Goal: Use online tool/utility

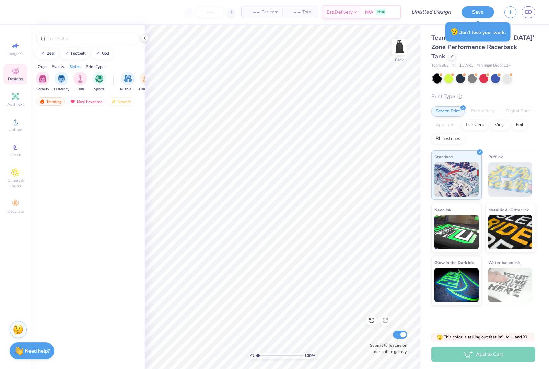
scroll to position [441, 0]
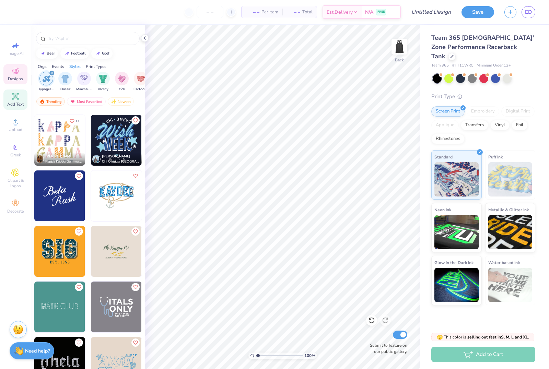
click at [17, 103] on div "Add Text" at bounding box center [15, 100] width 24 height 20
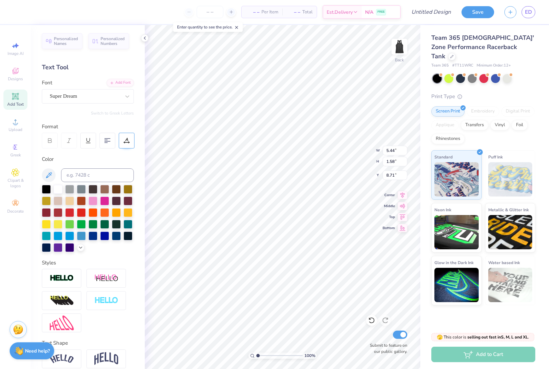
scroll to position [0, 1]
type textarea "DCVT"
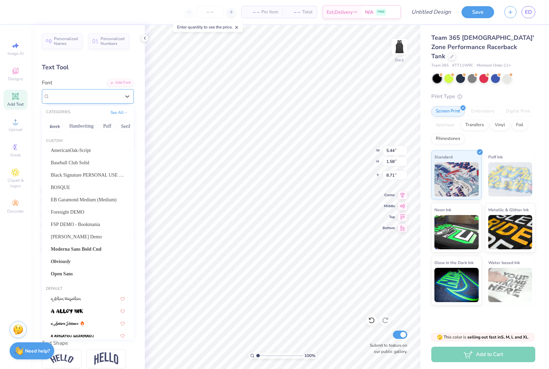
click at [77, 93] on span "Super Dream" at bounding box center [63, 96] width 27 height 8
click at [79, 161] on span "Baseball Club Solid" at bounding box center [70, 162] width 38 height 7
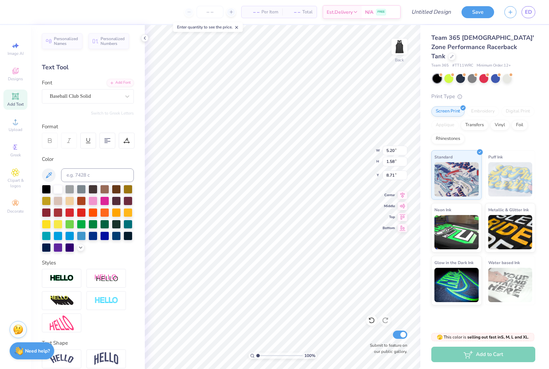
type input "3.25"
click at [48, 213] on div at bounding box center [46, 212] width 9 height 9
click at [57, 281] on img at bounding box center [62, 279] width 24 height 8
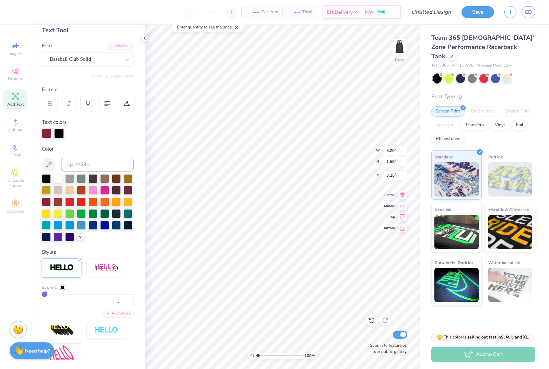
scroll to position [38, 0]
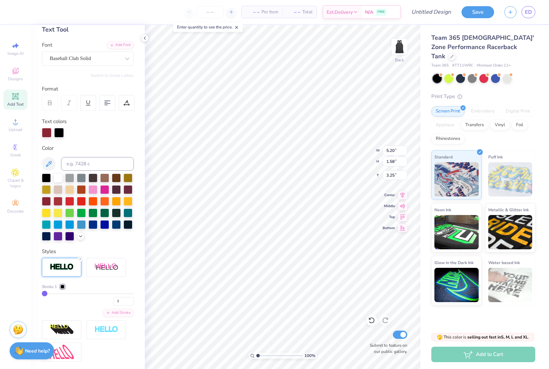
click at [61, 134] on div at bounding box center [59, 133] width 10 height 10
click at [92, 204] on div at bounding box center [93, 200] width 9 height 9
click at [61, 132] on div at bounding box center [59, 133] width 10 height 10
click at [73, 191] on div at bounding box center [69, 189] width 9 height 9
click at [50, 131] on div at bounding box center [47, 133] width 10 height 10
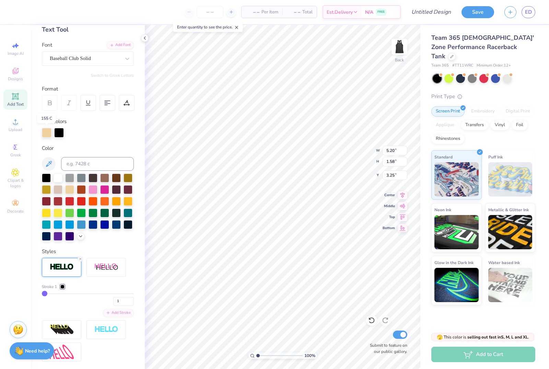
click at [44, 134] on div at bounding box center [47, 133] width 10 height 10
click at [45, 203] on div at bounding box center [46, 200] width 9 height 9
click at [58, 135] on div at bounding box center [59, 133] width 10 height 10
click at [58, 133] on div at bounding box center [59, 133] width 10 height 10
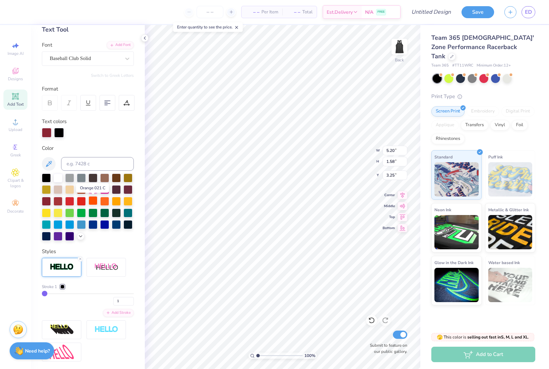
click at [92, 203] on div at bounding box center [93, 200] width 9 height 9
click at [61, 131] on div at bounding box center [59, 133] width 10 height 10
click at [60, 134] on div at bounding box center [59, 133] width 10 height 10
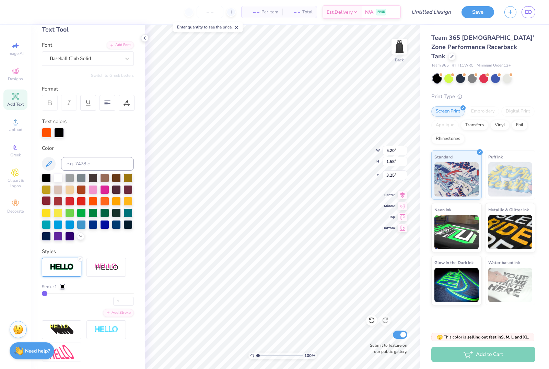
click at [47, 203] on div at bounding box center [46, 200] width 9 height 9
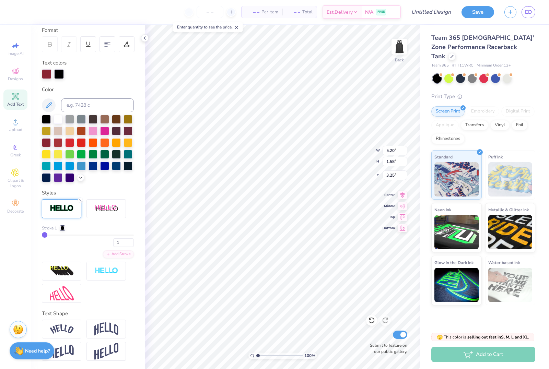
scroll to position [97, 0]
click at [63, 229] on div at bounding box center [62, 228] width 4 height 4
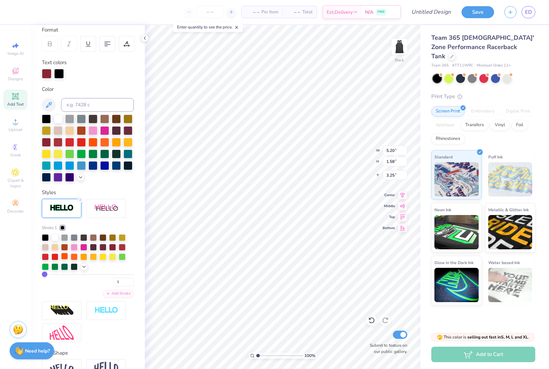
click at [65, 260] on div at bounding box center [64, 256] width 7 height 7
type input "3.38"
type input "6.76"
type input "2.08"
type input "3.41"
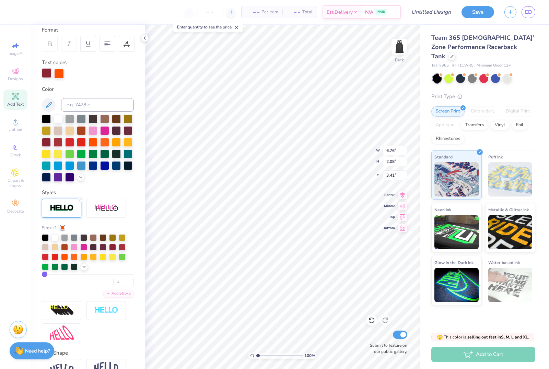
type input "3.44"
click at [19, 102] on div "Add Text" at bounding box center [15, 100] width 24 height 20
type input "5.44"
type input "1.58"
type input "8.71"
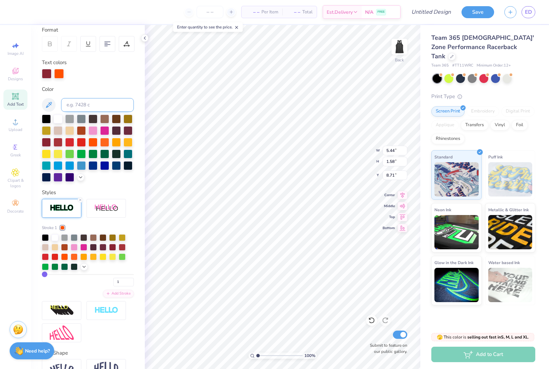
type input "5.47"
type input "1.61"
type input "8.70"
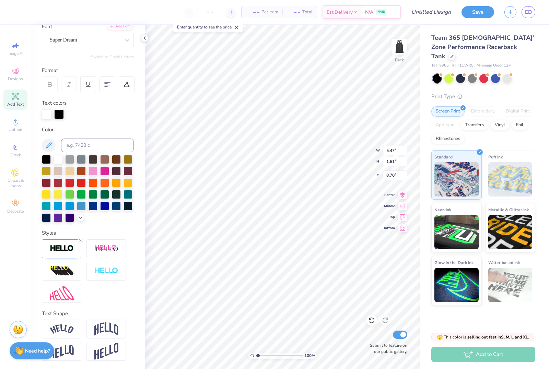
scroll to position [1, 2]
type textarea "Dance company at [PERSON_NAME] Tech"
click at [144, 7] on div "– – Per Item – – Total Est. Delivery N/A FREE" at bounding box center [210, 12] width 382 height 24
type input "14.92"
type input "4.41"
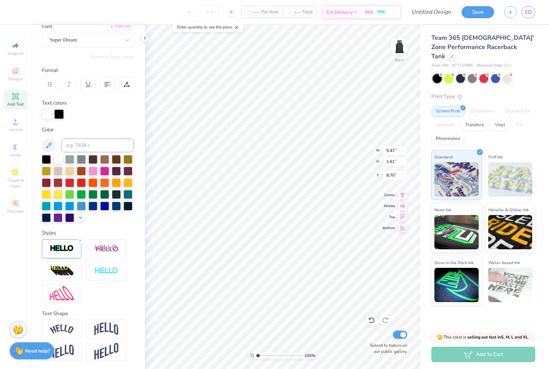
type input "7.30"
type input "8.99"
type input "2.65"
type input "8.48"
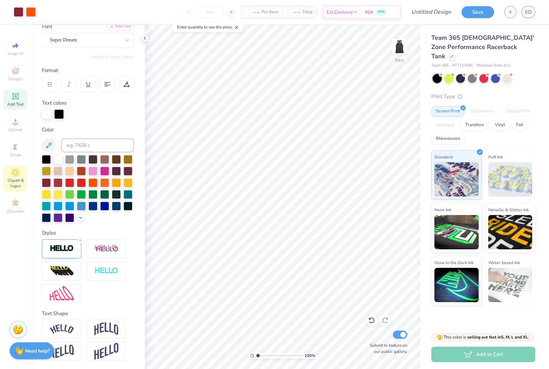
click at [22, 189] on span "Clipart & logos" at bounding box center [15, 183] width 24 height 11
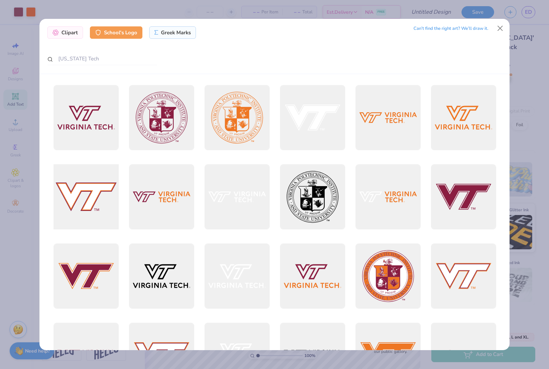
click at [102, 174] on div at bounding box center [86, 197] width 72 height 72
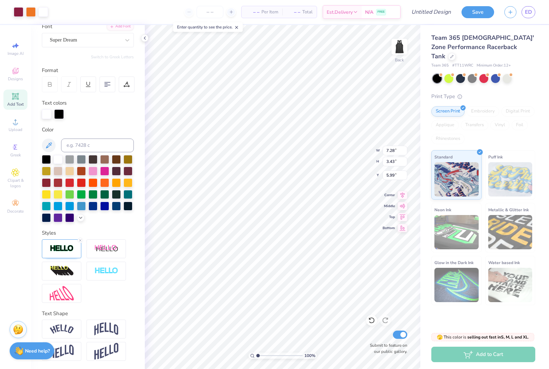
type input "7.28"
type input "3.43"
click at [155, 13] on div "– – Per Item – – Total Est. Delivery N/A FREE" at bounding box center [227, 12] width 348 height 24
type input "5.90"
type input "4.68"
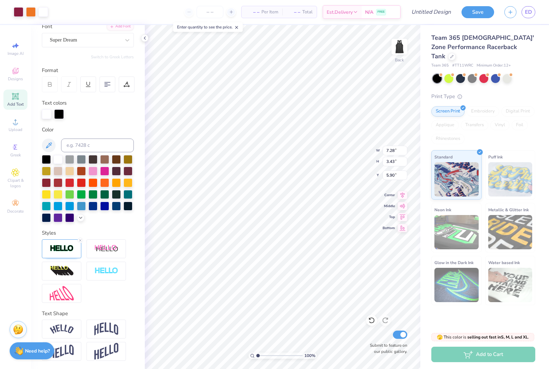
type input "2.20"
type input "5.84"
type input "6.76"
type input "2.08"
type input "8.04"
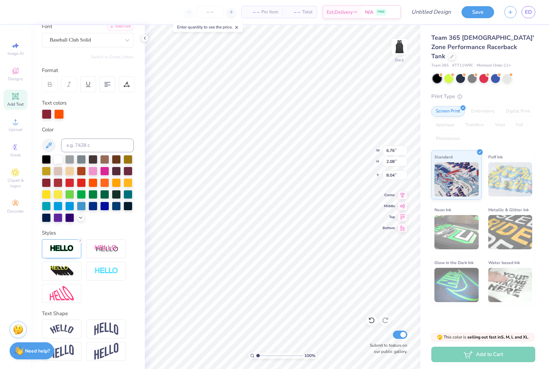
type input "4.68"
type input "2.20"
type input "3.77"
type input "4.50"
type input "2.12"
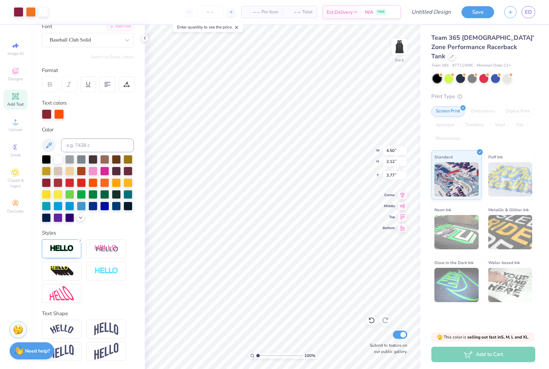
type input "6.76"
type input "2.08"
type input "6.13"
type input "4.50"
type input "2.12"
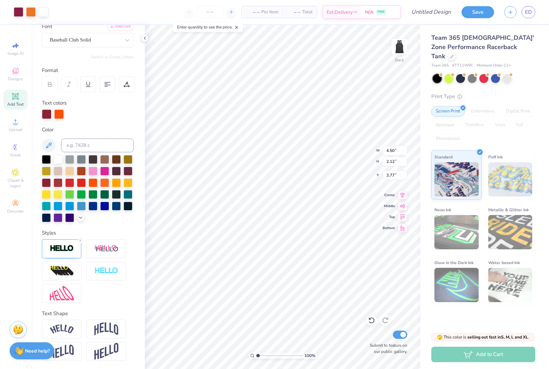
type input "0.97"
type input "6.04"
type input "4.65"
click at [11, 183] on span "Clipart & logos" at bounding box center [15, 183] width 24 height 11
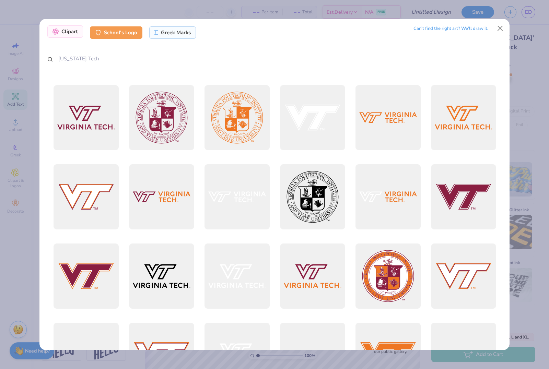
click at [67, 25] on div "Clipart" at bounding box center [65, 31] width 36 height 12
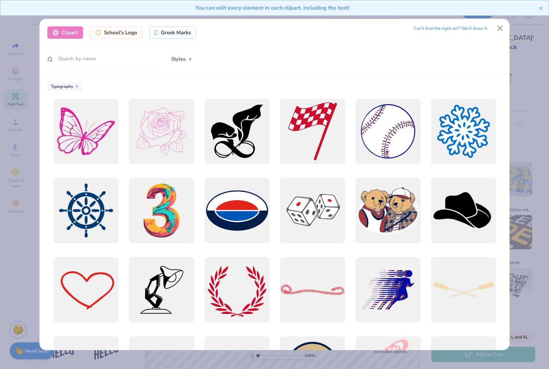
click at [77, 84] on icon at bounding box center [77, 86] width 4 height 4
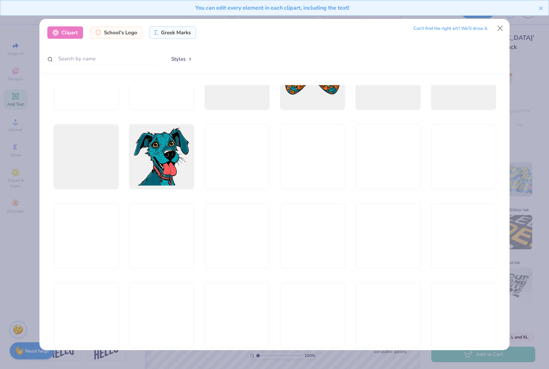
scroll to position [1598, 0]
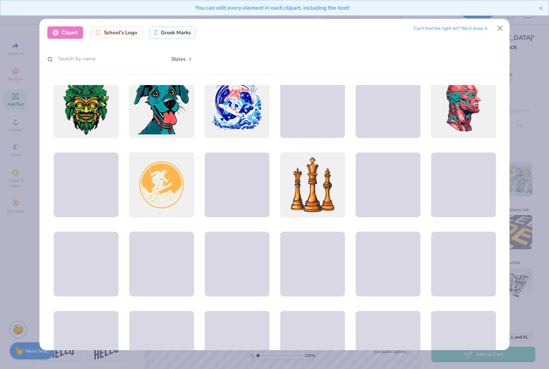
click at [501, 19] on div "You can edit every element in each clipart, including the text!" at bounding box center [274, 10] width 549 height 21
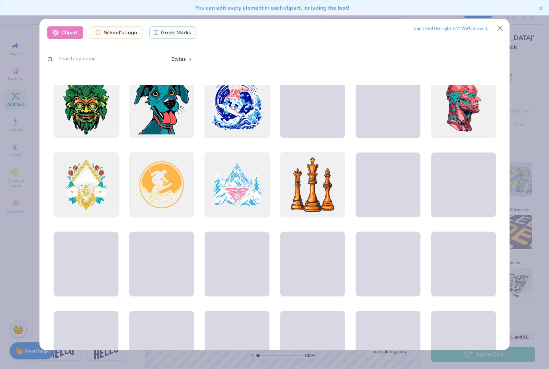
click at [498, 19] on div "You can edit every element in each clipart, including the text!" at bounding box center [274, 10] width 549 height 21
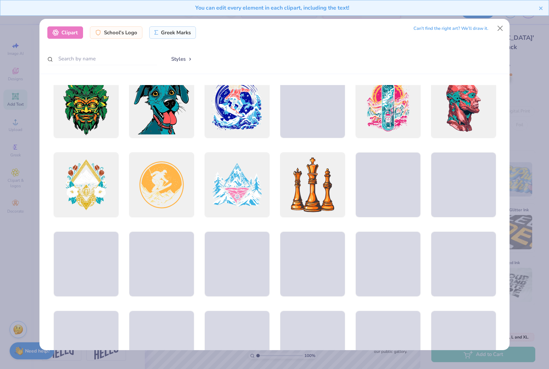
click at [494, 16] on div "You can edit every element in each clipart, including the text!" at bounding box center [274, 10] width 549 height 21
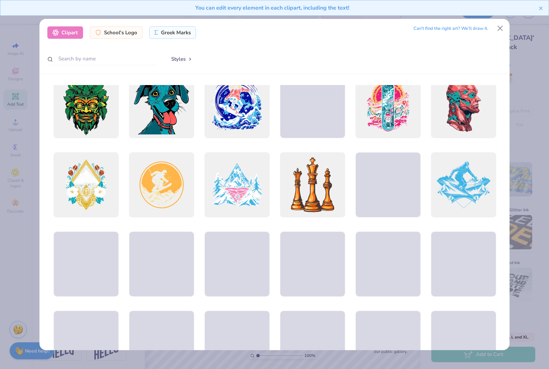
click at [536, 11] on div "You can edit every element in each clipart, including the text!" at bounding box center [271, 8] width 533 height 8
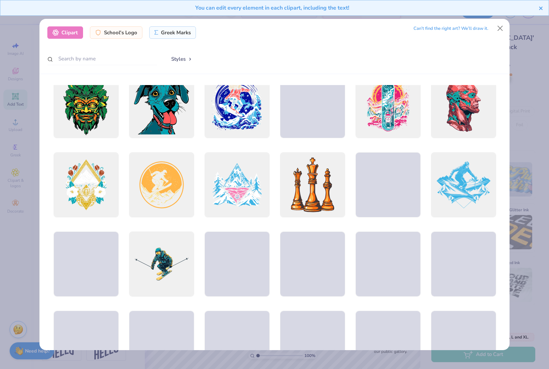
click at [539, 11] on icon "close" at bounding box center [541, 7] width 5 height 5
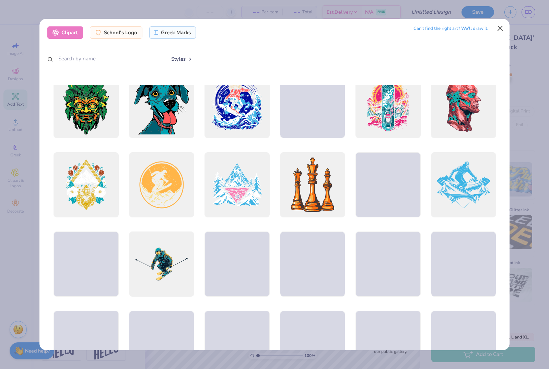
click at [504, 25] on button "Close" at bounding box center [500, 28] width 13 height 13
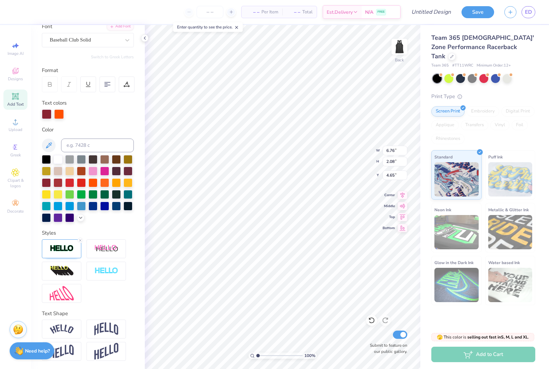
type input "4.50"
type input "2.12"
type input "0.50"
type input "3.52"
type input "1.66"
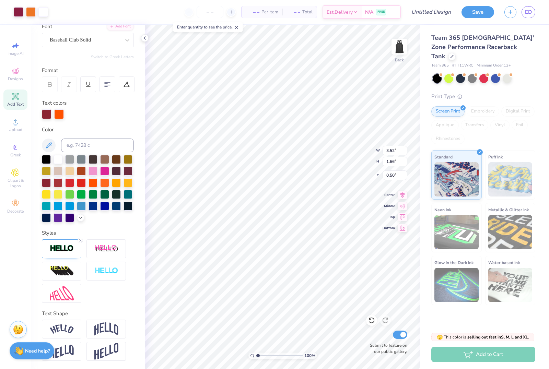
type input "6.73"
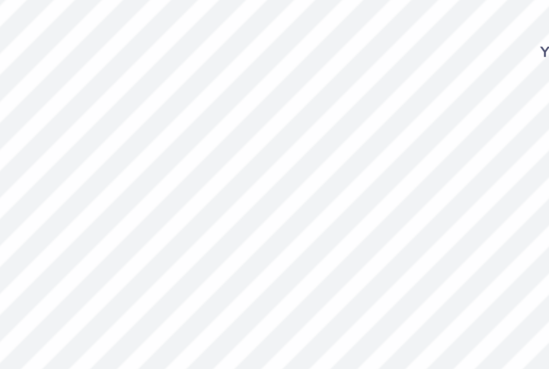
type input "8.23"
type input "6.76"
type input "2.08"
type input "4.65"
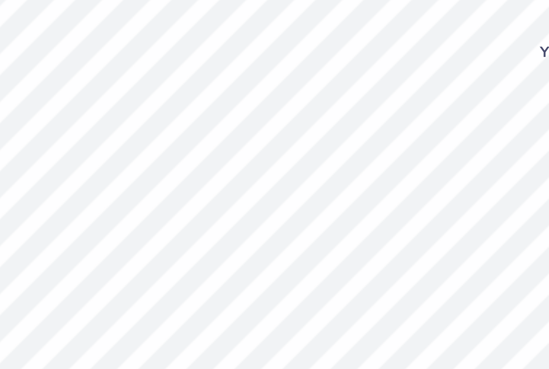
type textarea "DC"
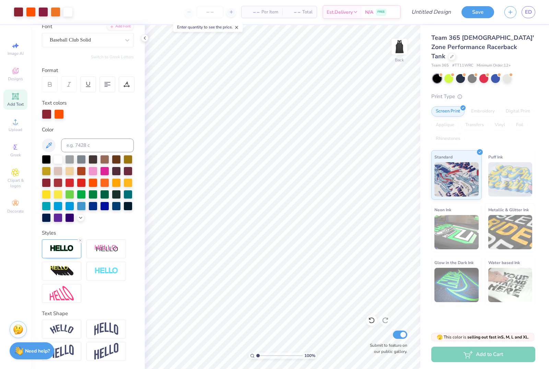
click at [165, 12] on div "– – Per Item – – Total Est. Delivery N/A FREE" at bounding box center [239, 12] width 323 height 24
type input "4.62"
type input "3.52"
type input "1.66"
type input "4.62"
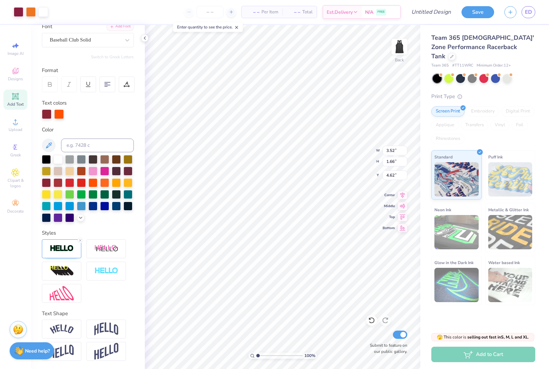
type input "4.30"
type input "2.03"
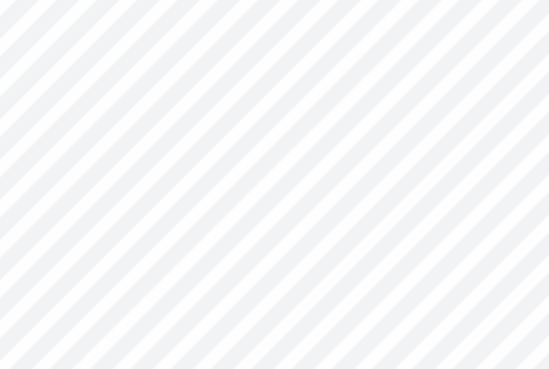
type input "4.68"
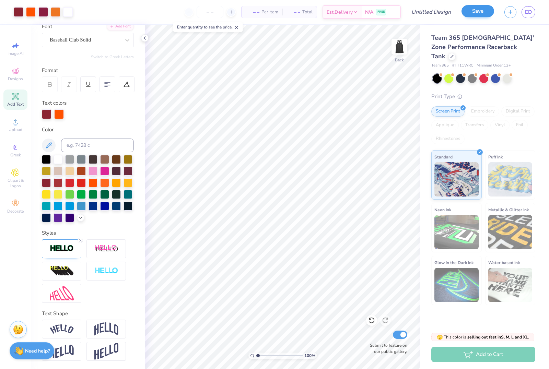
click at [482, 15] on button "Save" at bounding box center [478, 11] width 33 height 12
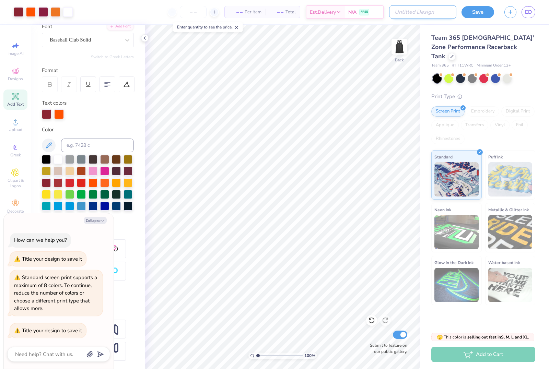
type textarea "x"
click at [435, 11] on input "Design Title" at bounding box center [422, 12] width 67 height 14
type input "D"
type textarea "x"
type input "Da"
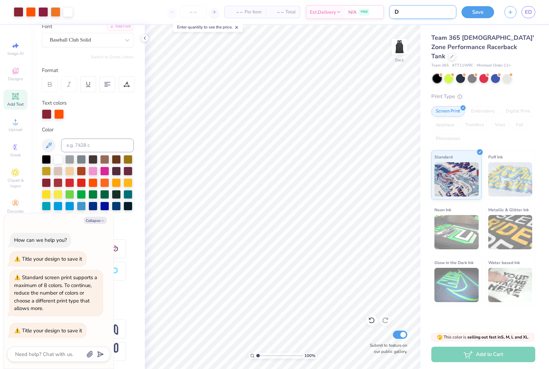
type textarea "x"
type input "[PERSON_NAME]"
type textarea "x"
type input "Danc"
type textarea "x"
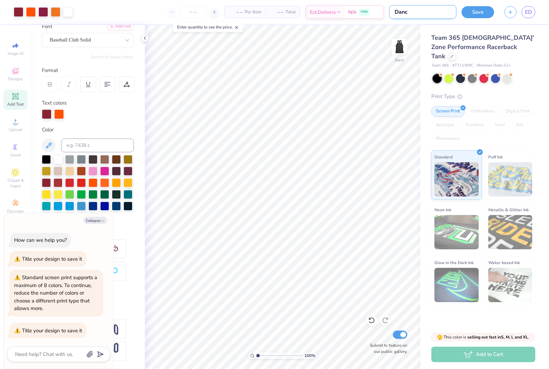
type input "Dance"
type textarea "x"
type input "Dance"
type textarea "x"
type input "Dance c"
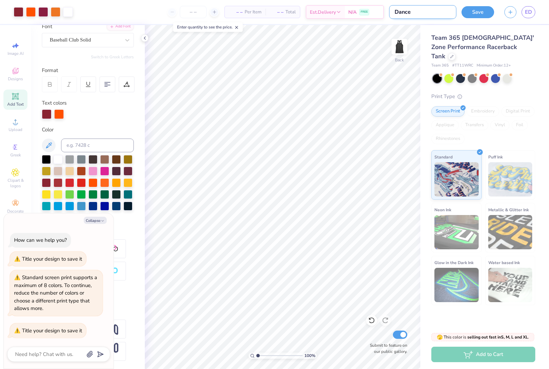
type textarea "x"
type input "Dance co"
type textarea "x"
type input "Dance co"
type textarea "x"
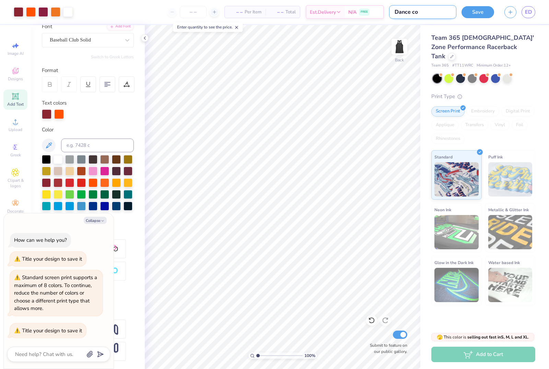
type input "Dance co p"
type textarea "x"
type input "Dance co pe"
type textarea "x"
type input "Dance co pep"
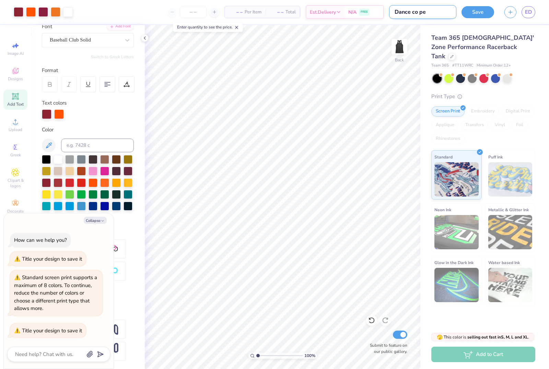
type textarea "x"
type input "Dance co pep"
type textarea "x"
type input "Dance co pep s"
type textarea "x"
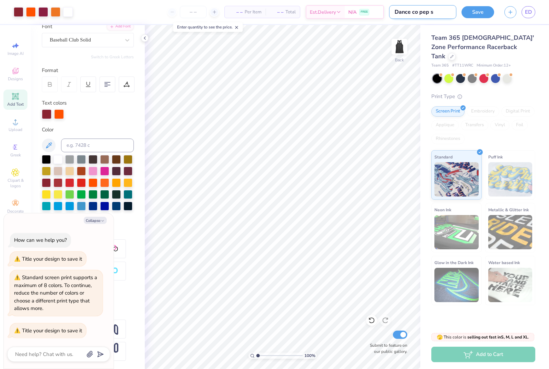
type input "Dance co pep sh"
type textarea "x"
type input "Dance co [PERSON_NAME]"
type textarea "x"
type input "Dance co pep shir"
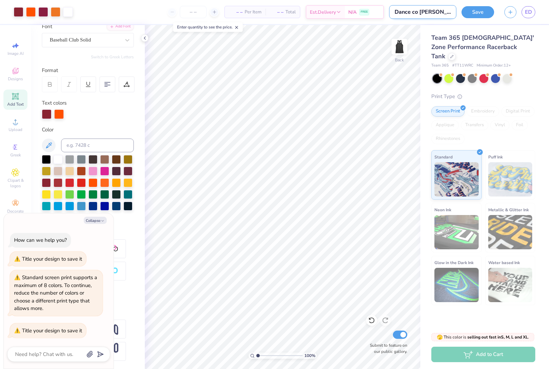
type textarea "x"
type input "Dance co pep shirt"
type textarea "x"
type input "Dance co pep shirt"
type textarea "x"
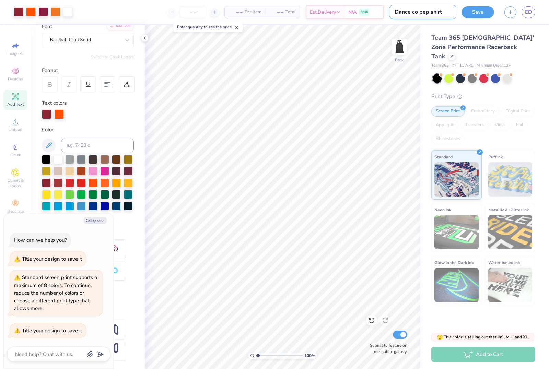
type input "Dance co pep shirt 3"
type textarea "x"
type input "Dance co pep shirt 3"
click at [490, 11] on button "Save" at bounding box center [478, 11] width 33 height 12
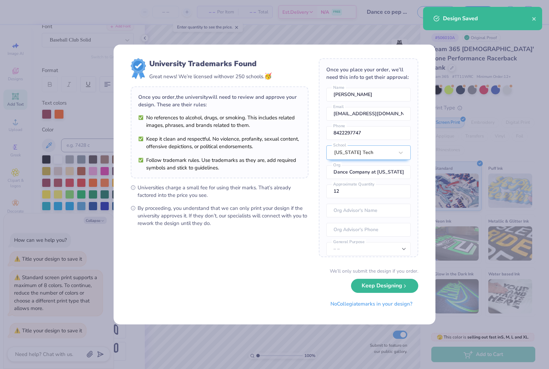
click at [371, 290] on button "Keep Designing" at bounding box center [384, 286] width 67 height 14
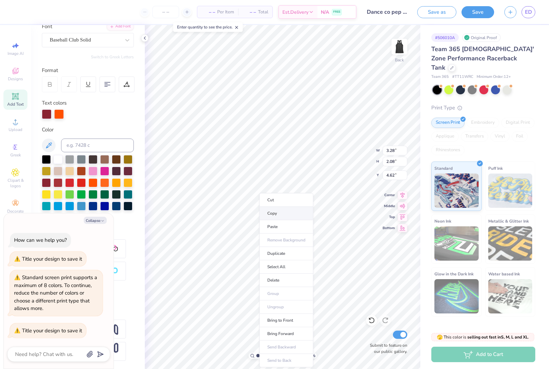
click at [284, 215] on li "Copy" at bounding box center [286, 213] width 54 height 13
type textarea "x"
click at [509, 15] on button "button" at bounding box center [511, 11] width 12 height 12
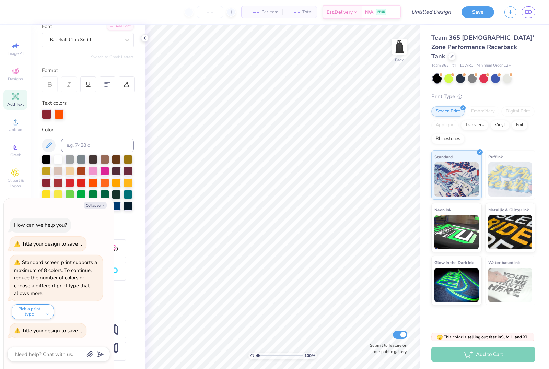
click at [19, 104] on span "Add Text" at bounding box center [15, 104] width 16 height 5
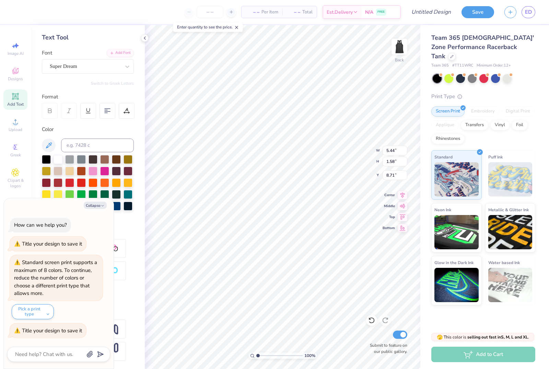
type textarea "x"
click at [17, 104] on span "Add Text" at bounding box center [15, 104] width 16 height 5
click at [286, 194] on ul "Cut Copy Paste Remove Background Duplicate Select All Delete Group Ungroup Brin…" at bounding box center [291, 236] width 54 height 174
click at [286, 183] on li "Paste" at bounding box center [291, 182] width 54 height 13
type textarea "x"
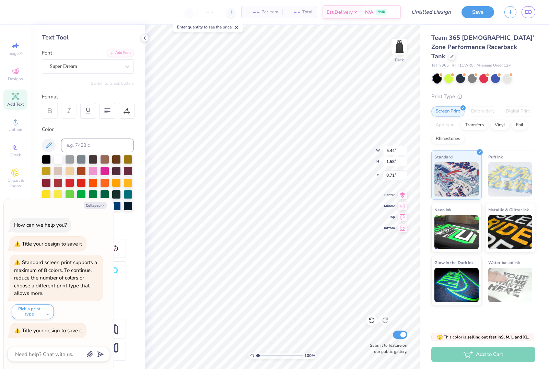
type input "3.28"
type input "2.08"
type input "8.40"
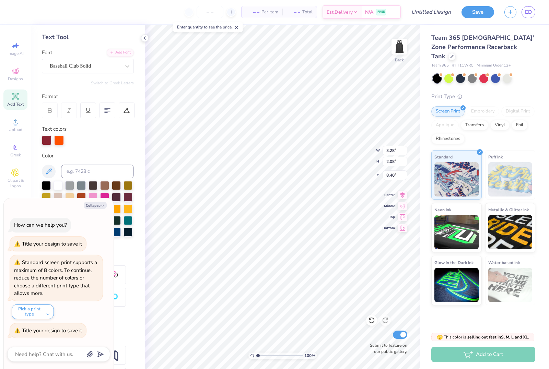
type textarea "x"
type input "5.44"
type input "1.58"
type input "8.71"
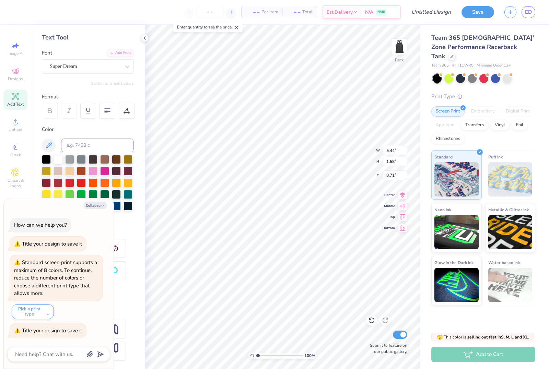
type textarea "x"
type input "3.28"
type input "2.08"
type input "8.40"
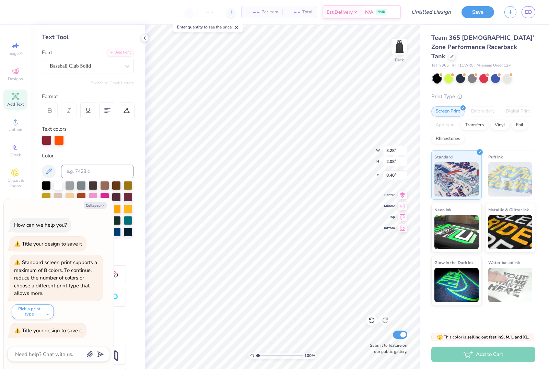
type textarea "x"
type input "3.60"
type textarea "x"
type textarea "DCVT"
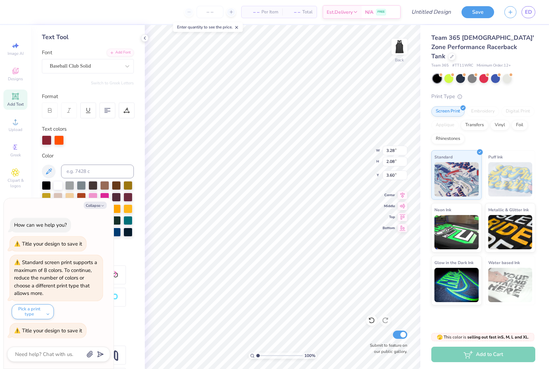
type textarea "x"
type input "5.44"
type input "1.58"
type input "8.71"
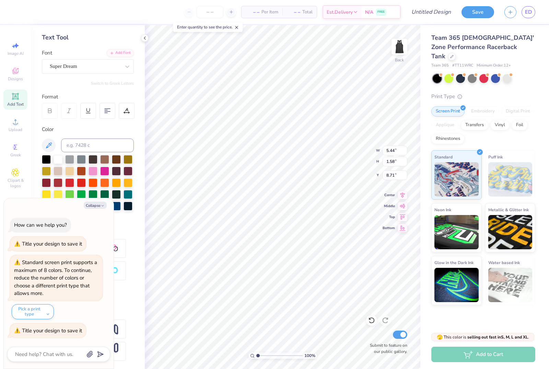
scroll to position [0, 0]
type textarea "x"
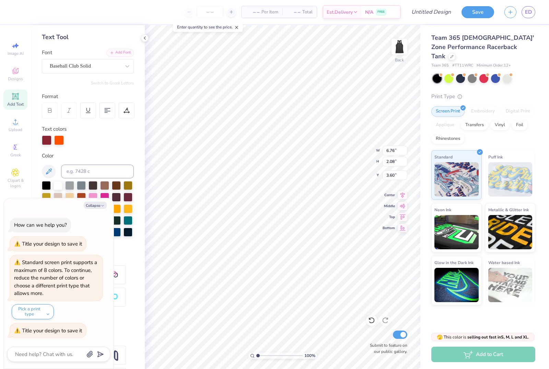
type textarea "x"
type input "4.45"
click at [150, 12] on div "– – Per Item – – Total Est. Delivery N/A FREE" at bounding box center [221, 12] width 360 height 24
type textarea "x"
type input "4.75"
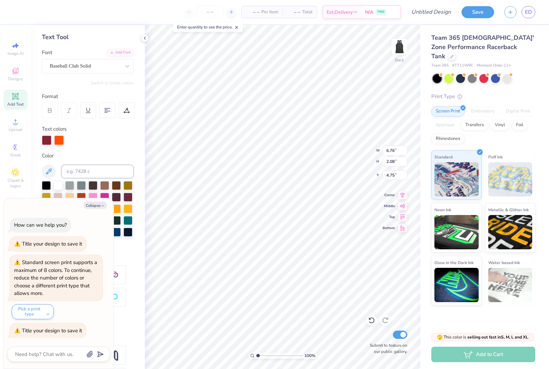
scroll to position [0, 0]
click at [58, 185] on div at bounding box center [58, 185] width 9 height 9
type textarea "x"
type input "4.78"
click at [22, 106] on span "Add Text" at bounding box center [15, 104] width 16 height 5
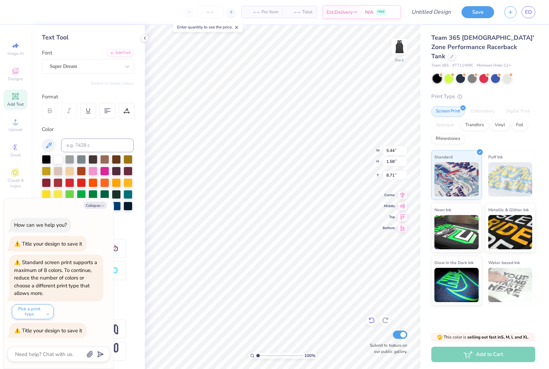
type textarea "x"
type textarea "Dance Company"
click at [95, 67] on div "Super Dream" at bounding box center [85, 66] width 72 height 11
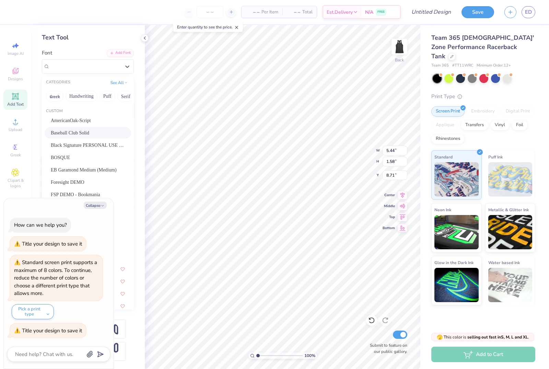
click at [105, 129] on div "Baseball Club Solid" at bounding box center [88, 132] width 74 height 7
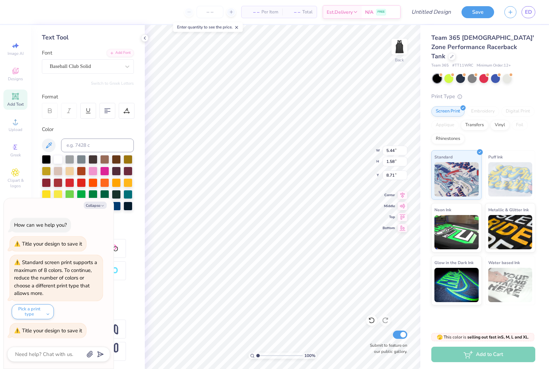
click at [149, 7] on div "– – Per Item – – Total Est. Delivery N/A FREE" at bounding box center [210, 12] width 382 height 24
type textarea "x"
type input "14.92"
type input "1.44"
type input "8.78"
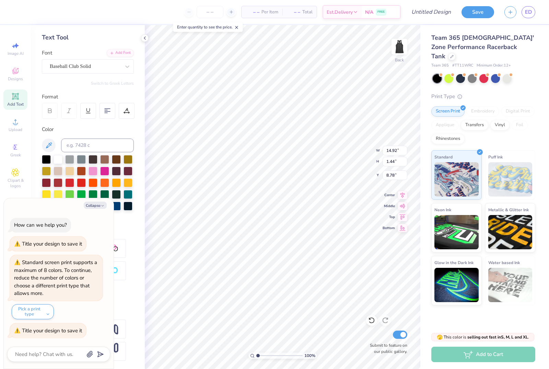
type textarea "x"
type input "7.54"
type textarea "x"
type input "6.90"
type input "0.67"
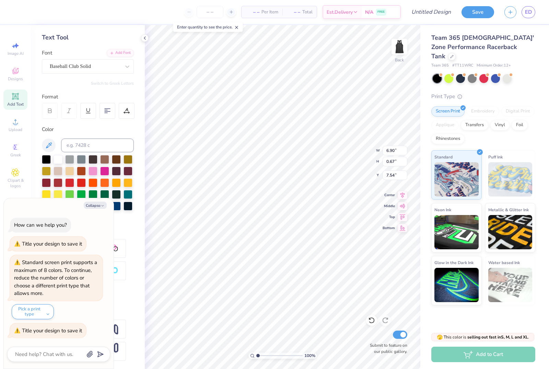
click at [147, 18] on div "– – Per Item – – Total Est. Delivery N/A FREE" at bounding box center [210, 12] width 382 height 24
type textarea "x"
type input "4.11"
click at [150, 18] on div "– – Per Item – – Total Est. Delivery N/A FREE" at bounding box center [227, 12] width 348 height 24
click at [17, 104] on span "Add Text" at bounding box center [15, 104] width 16 height 5
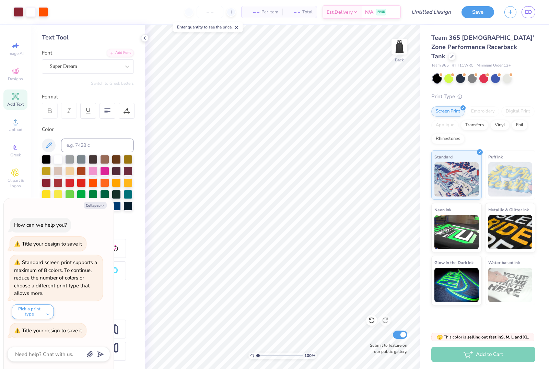
click at [166, 18] on div "– – Per Item – – Total Est. Delivery N/A FREE" at bounding box center [227, 12] width 348 height 24
type textarea "x"
type textarea "A"
type textarea "at [US_STATE][GEOGRAPHIC_DATA]"
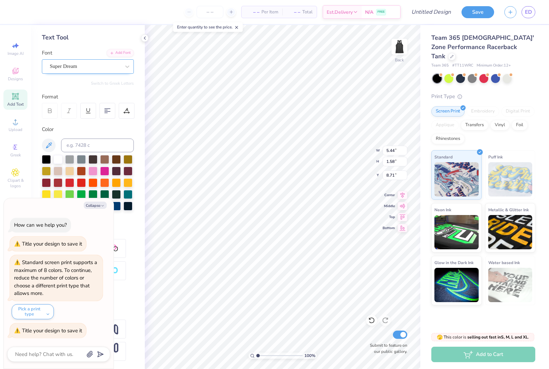
click at [72, 69] on span "Super Dream" at bounding box center [63, 66] width 27 height 8
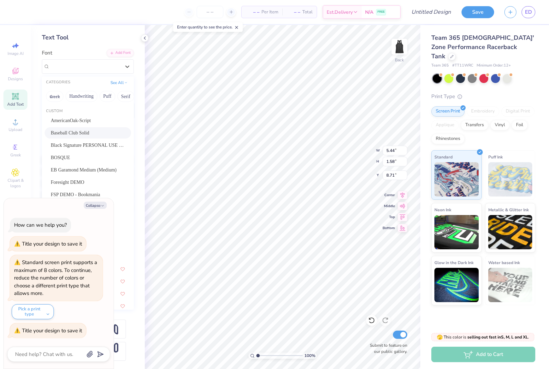
click at [89, 130] on span "Baseball Club Solid" at bounding box center [70, 132] width 38 height 7
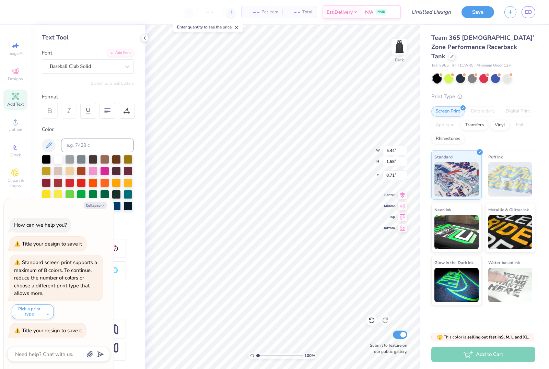
click at [144, 13] on div "– – Per Item – – Total Est. Delivery N/A FREE" at bounding box center [210, 12] width 382 height 24
type textarea "x"
type input "14.92"
type input "1.35"
type input "8.82"
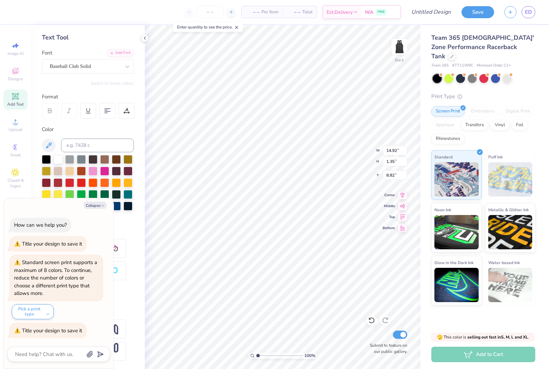
type textarea "x"
type input "5.78"
type input "0.52"
click at [144, 15] on div "– – Per Item – – Total Est. Delivery N/A FREE" at bounding box center [210, 12] width 382 height 24
type textarea "x"
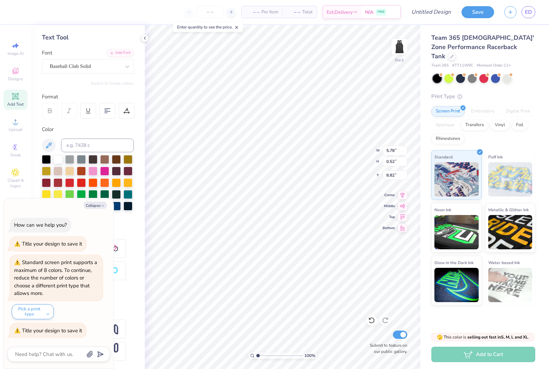
type input "6.86"
click at [130, 15] on div "– – Per Item – – Total Est. Delivery N/A FREE" at bounding box center [210, 12] width 382 height 24
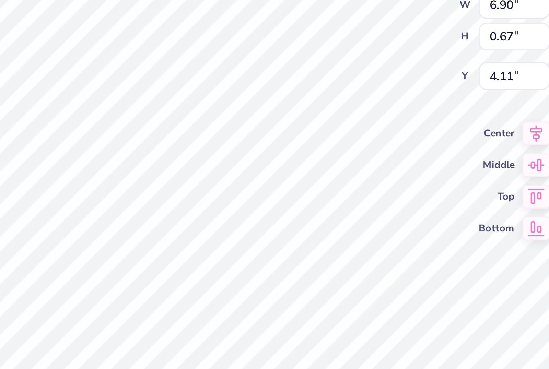
type textarea "x"
type input "5.78"
type input "0.52"
type input "6.86"
type textarea "x"
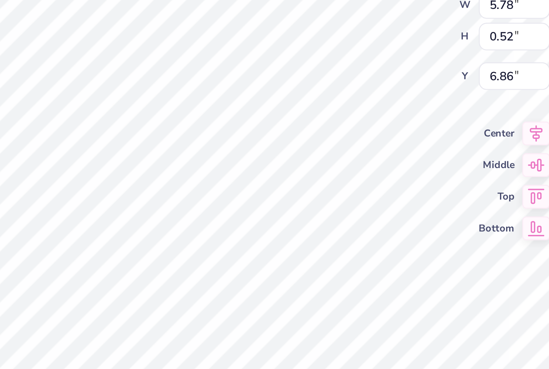
type input "6.35"
type input "0.58"
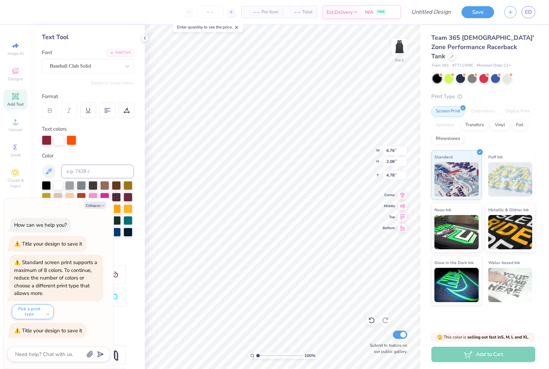
scroll to position [0, 0]
click at [59, 141] on div at bounding box center [59, 141] width 10 height 10
click at [48, 141] on div at bounding box center [47, 141] width 10 height 10
click at [45, 141] on div at bounding box center [47, 141] width 10 height 10
click at [74, 141] on div at bounding box center [72, 141] width 10 height 10
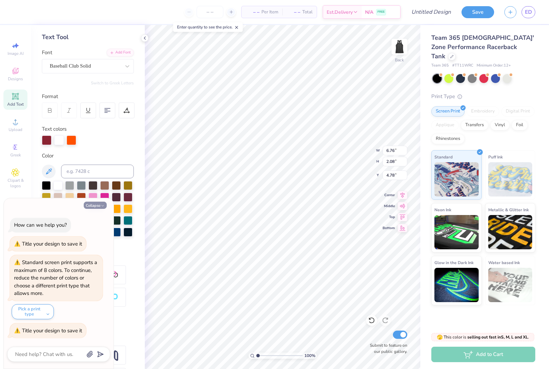
click at [97, 206] on button "Collapse" at bounding box center [95, 205] width 23 height 7
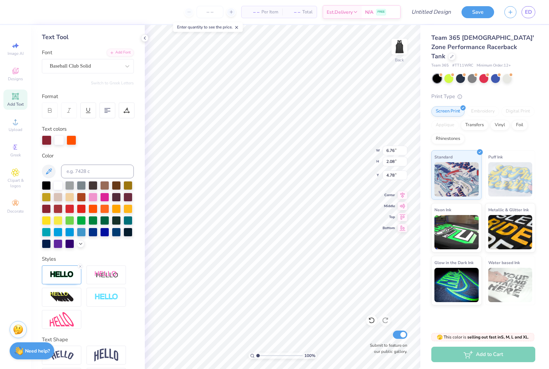
type textarea "x"
click at [45, 211] on div at bounding box center [46, 208] width 9 height 9
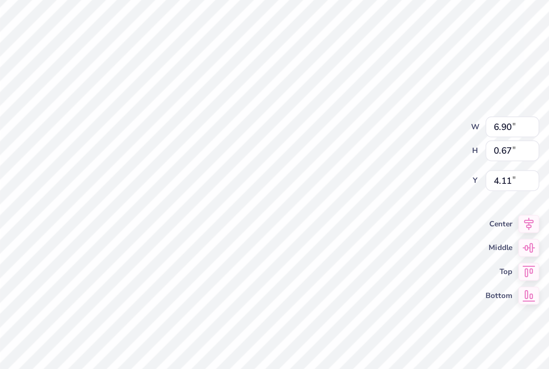
type input "3.93"
type input "6.35"
type input "0.58"
type input "7.07"
type input "6.71"
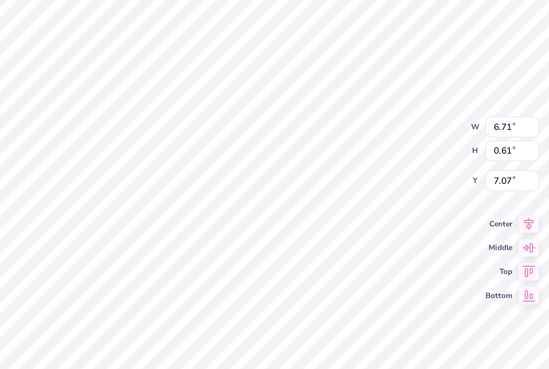
type input "0.61"
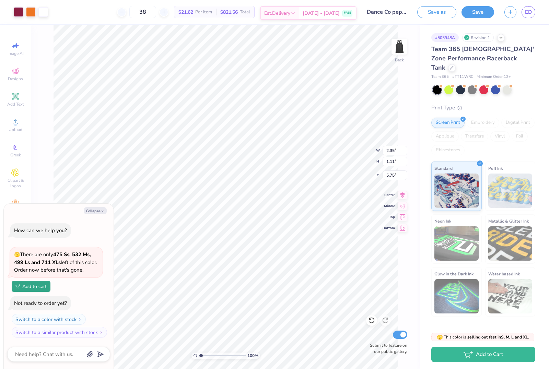
type textarea "x"
type input "1.65"
type textarea "x"
type input "1.24"
type textarea "x"
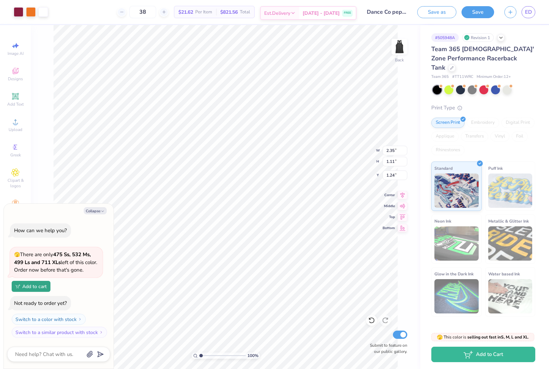
type input "0.94"
click at [94, 211] on button "Collapse" at bounding box center [95, 210] width 23 height 7
type textarea "x"
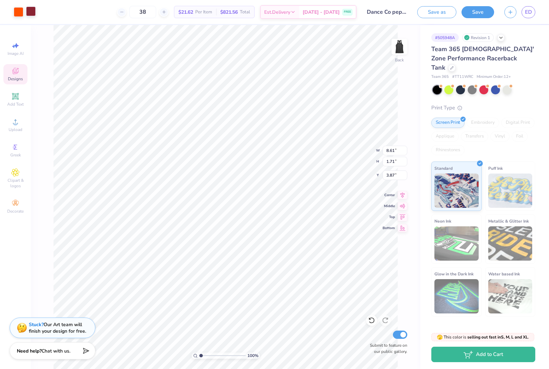
click at [28, 17] on div "Art colors" at bounding box center [18, 12] width 36 height 24
click at [29, 15] on div at bounding box center [31, 12] width 10 height 10
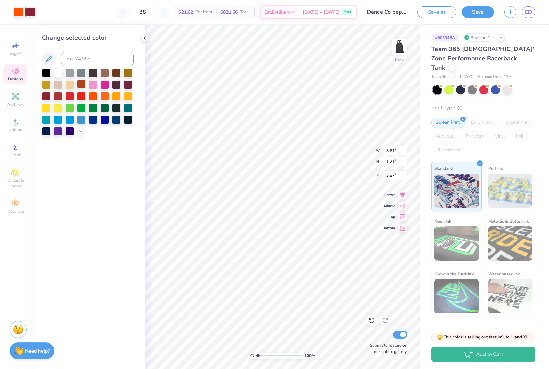
click at [77, 89] on div at bounding box center [81, 84] width 9 height 9
click at [19, 12] on div at bounding box center [19, 12] width 10 height 10
click at [49, 96] on div at bounding box center [46, 95] width 9 height 9
click at [35, 14] on div at bounding box center [31, 12] width 10 height 10
click at [93, 99] on div at bounding box center [93, 95] width 9 height 9
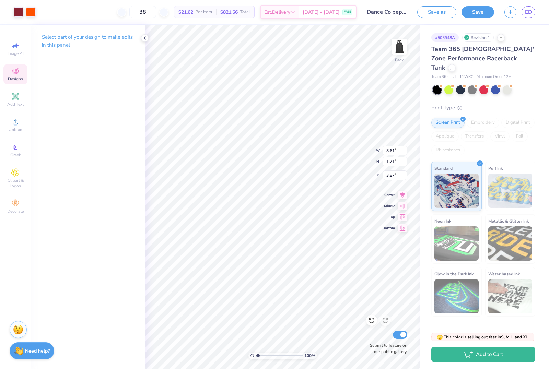
type input "9.50"
type input "1.89"
type input "3.90"
click at [21, 12] on div at bounding box center [19, 12] width 10 height 10
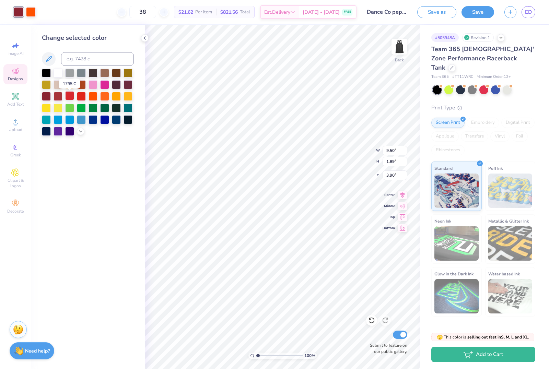
click at [72, 99] on div at bounding box center [69, 95] width 9 height 9
click at [32, 12] on div at bounding box center [31, 12] width 10 height 10
click at [49, 97] on div at bounding box center [46, 95] width 9 height 9
click at [19, 14] on div at bounding box center [19, 12] width 10 height 10
click at [93, 97] on div at bounding box center [93, 95] width 9 height 9
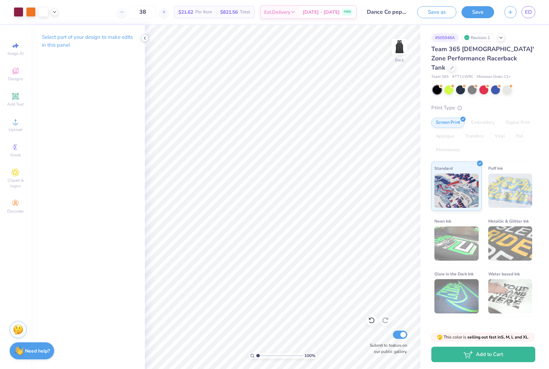
click at [146, 41] on div at bounding box center [145, 38] width 8 height 8
